Goal: Task Accomplishment & Management: Use online tool/utility

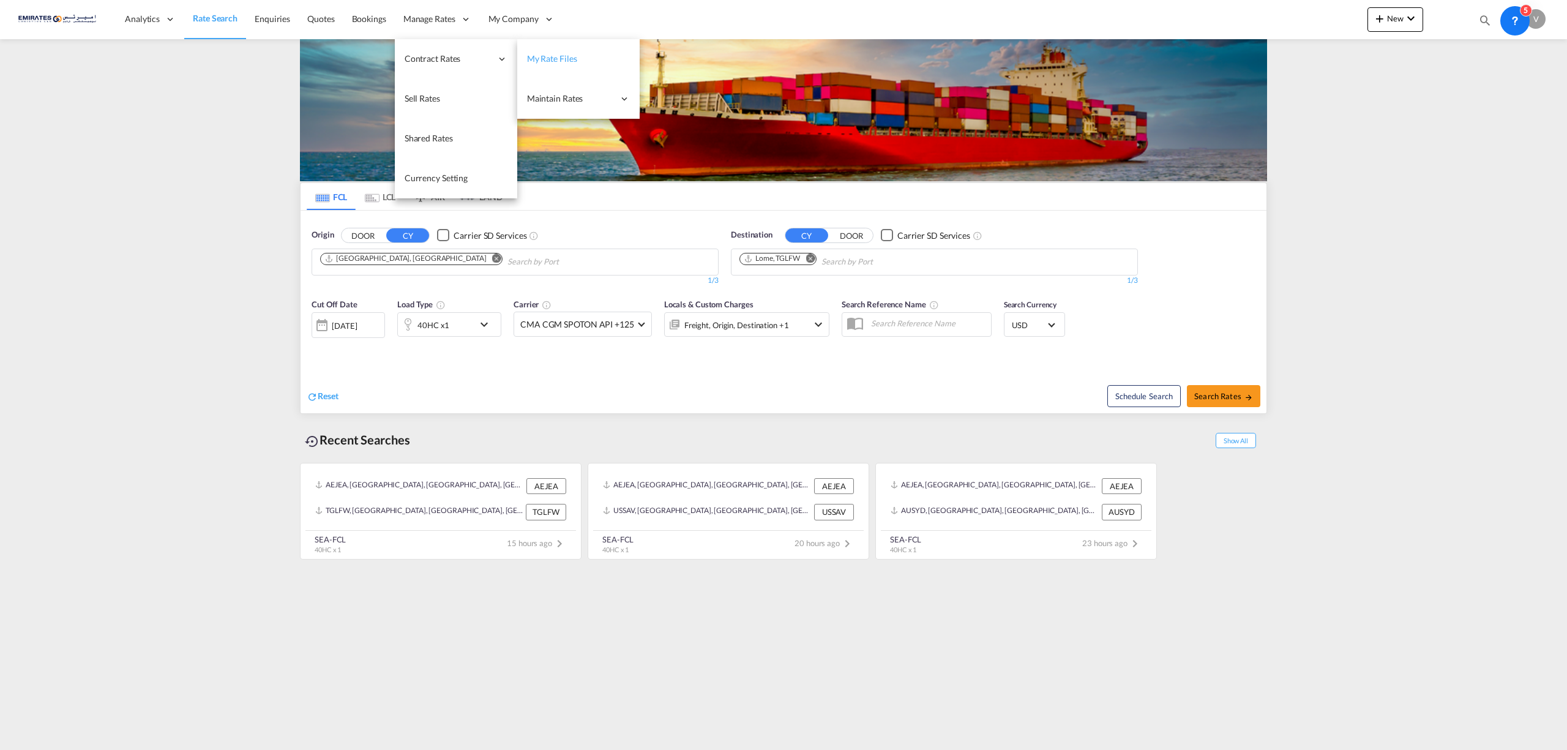
click at [579, 59] on link "My Rate Files" at bounding box center [578, 59] width 122 height 40
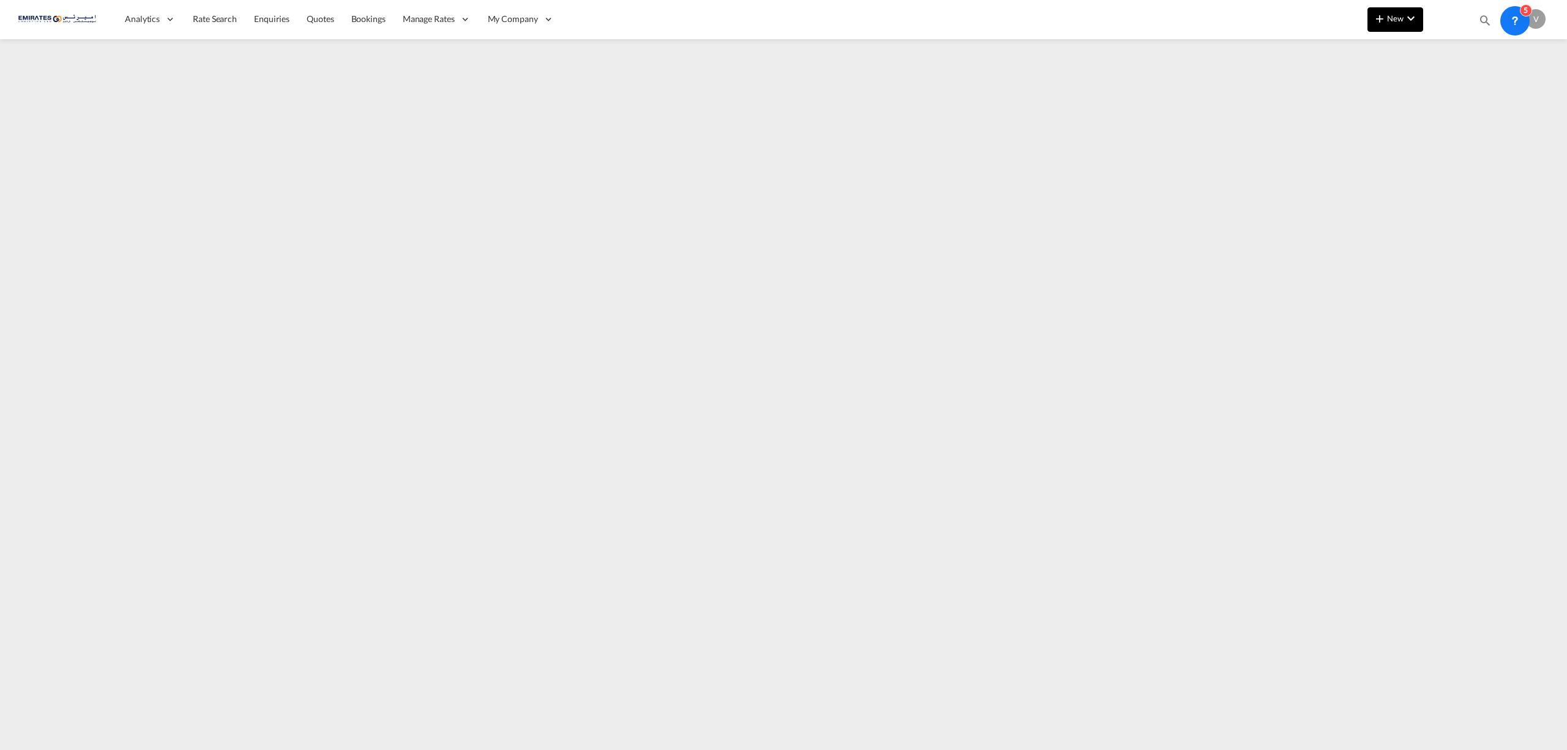
click at [1406, 22] on md-icon "icon-chevron-down" at bounding box center [1411, 18] width 15 height 15
click at [1371, 52] on span "Rates" at bounding box center [1364, 52] width 15 height 24
click at [1453, 92] on span "Ratesheet" at bounding box center [1445, 92] width 13 height 24
